Goal: Find specific page/section: Find specific page/section

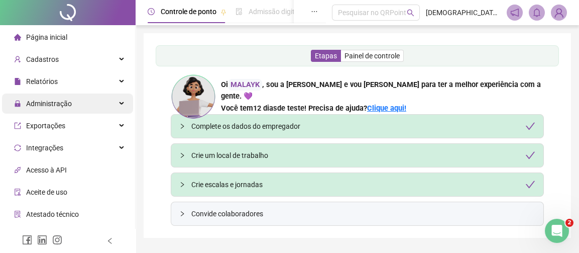
click at [68, 103] on span "Administração" at bounding box center [49, 103] width 46 height 8
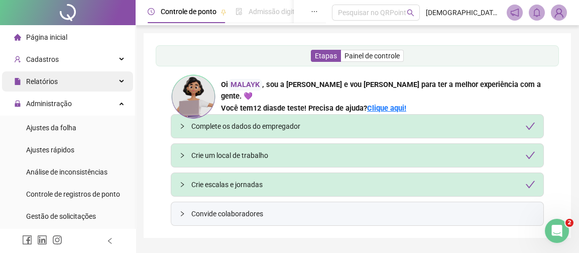
click at [85, 77] on div "Relatórios" at bounding box center [67, 81] width 131 height 20
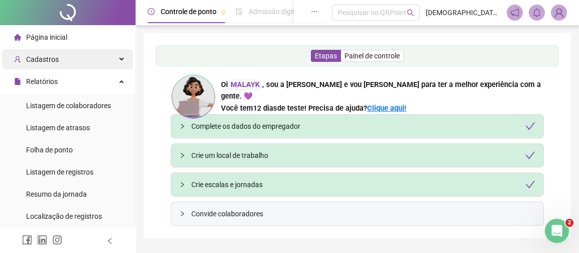
click at [56, 54] on div "Cadastros" at bounding box center [67, 59] width 131 height 20
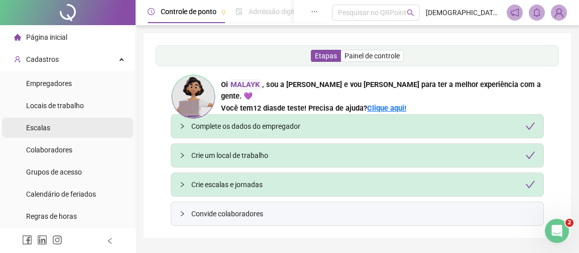
click at [36, 124] on span "Escalas" at bounding box center [38, 128] width 24 height 8
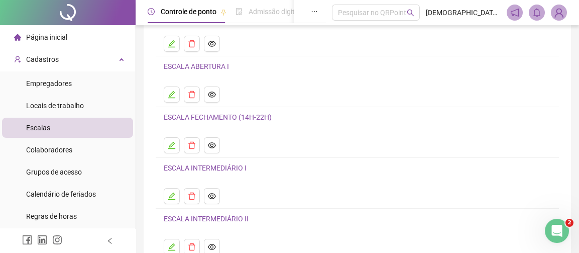
scroll to position [177, 0]
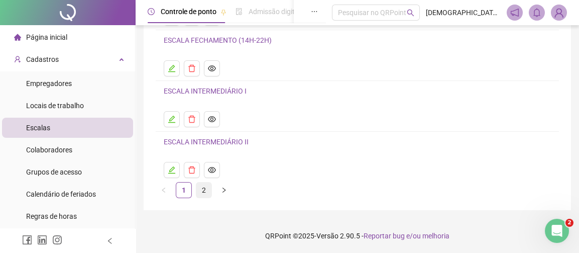
click at [201, 189] on link "2" at bounding box center [203, 189] width 15 height 15
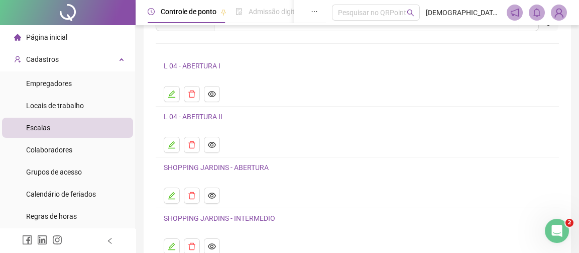
scroll to position [100, 0]
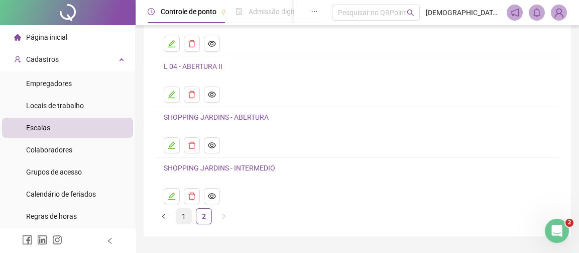
click at [187, 209] on link "1" at bounding box center [183, 215] width 15 height 15
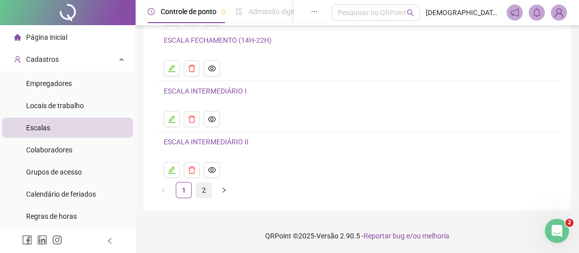
click at [203, 187] on link "2" at bounding box center [203, 189] width 15 height 15
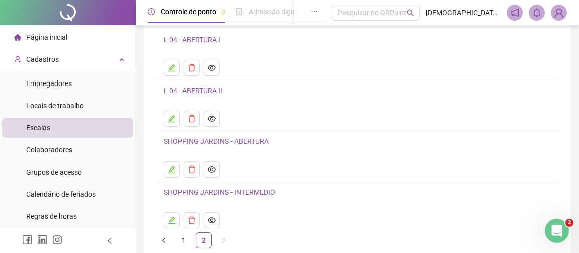
scroll to position [0, 0]
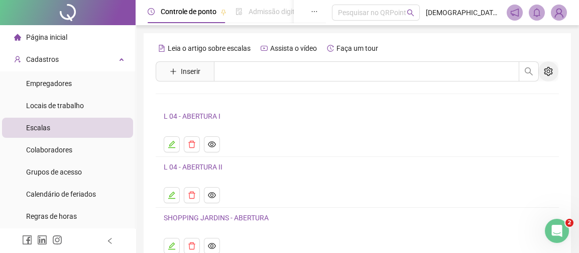
click at [552, 71] on icon "setting" at bounding box center [548, 71] width 9 height 9
click at [492, 90] on li "Exibir inativas" at bounding box center [520, 93] width 71 height 16
click at [548, 70] on icon "setting" at bounding box center [548, 71] width 9 height 9
click at [550, 67] on icon "setting" at bounding box center [548, 71] width 9 height 9
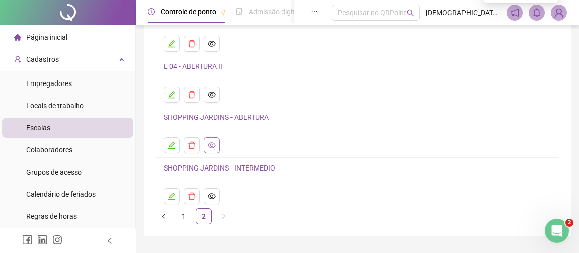
scroll to position [127, 0]
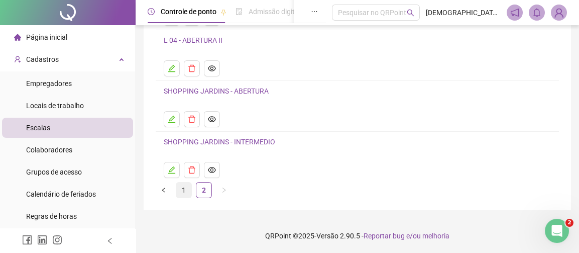
click at [184, 189] on link "1" at bounding box center [183, 189] width 15 height 15
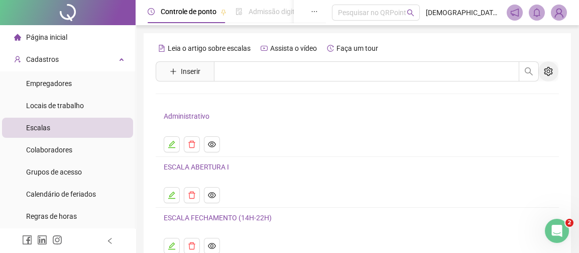
click at [548, 72] on icon "setting" at bounding box center [548, 71] width 9 height 9
click at [491, 94] on li "Exibir inativas" at bounding box center [520, 93] width 71 height 16
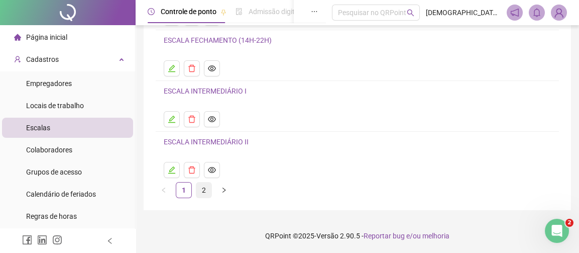
click at [204, 187] on link "2" at bounding box center [203, 189] width 15 height 15
click at [186, 191] on link "1" at bounding box center [183, 189] width 15 height 15
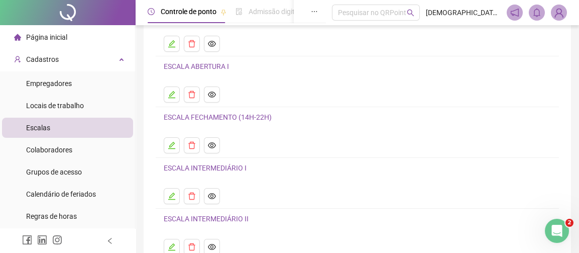
scroll to position [151, 0]
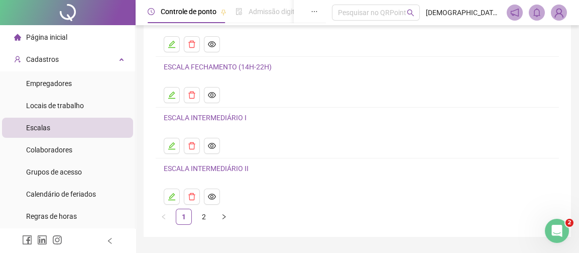
click at [219, 114] on link "ESCALA INTERMEDIÁRIO I" at bounding box center [205, 118] width 83 height 8
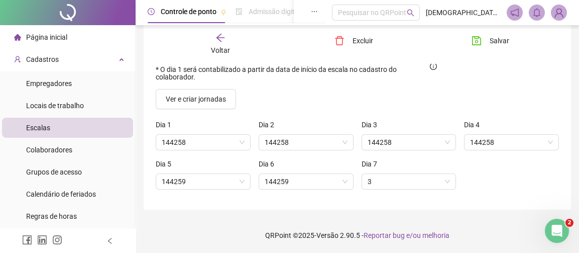
scroll to position [94, 0]
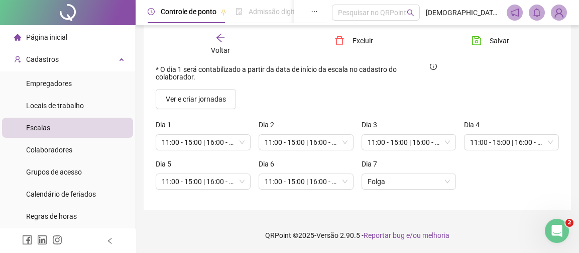
click at [221, 42] on icon "arrow-left" at bounding box center [221, 38] width 10 height 10
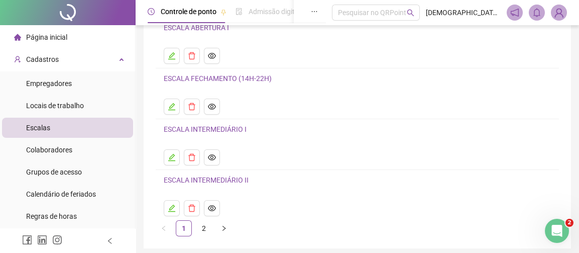
scroll to position [177, 0]
